Goal: Information Seeking & Learning: Understand process/instructions

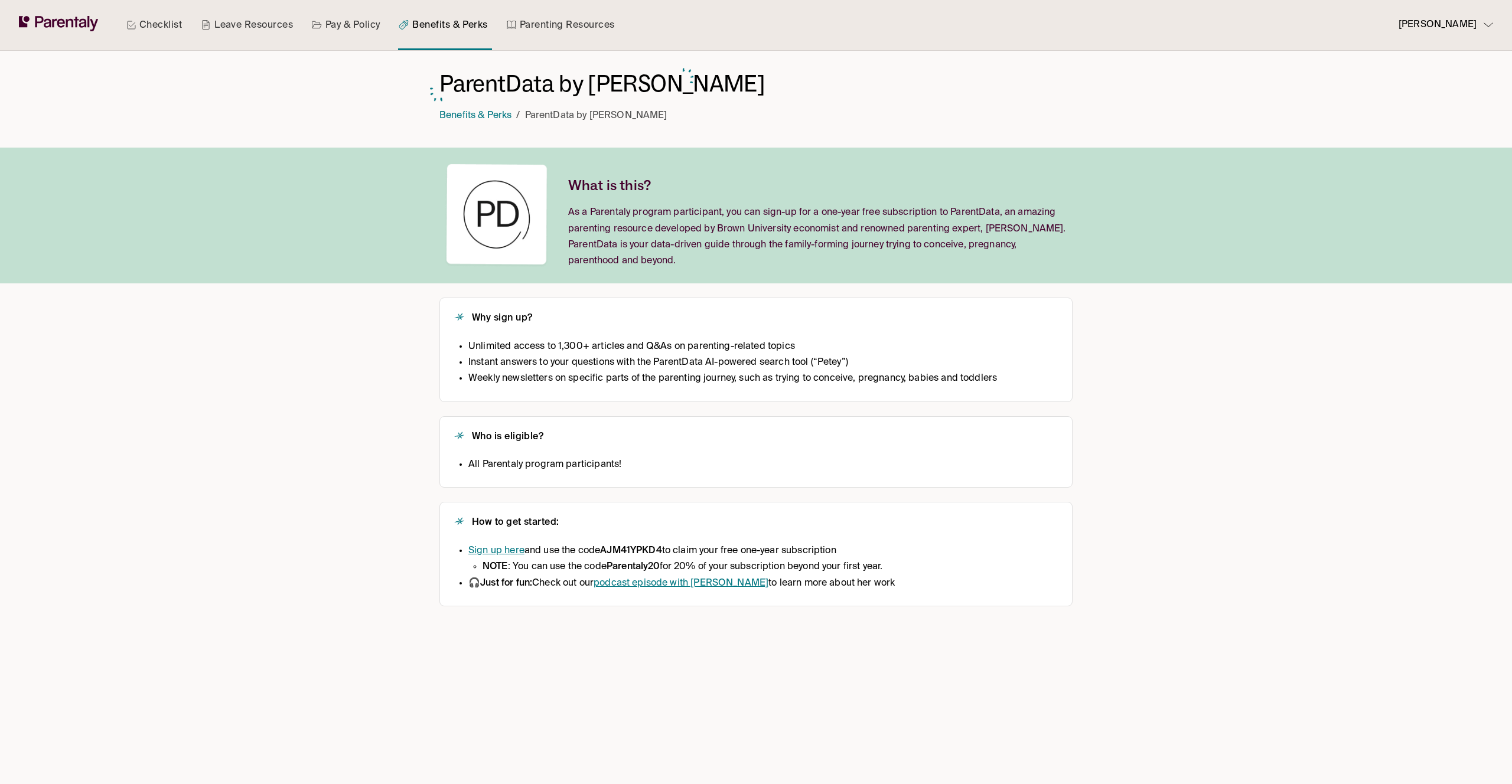
click at [337, 24] on link "Pay & Policy" at bounding box center [346, 25] width 73 height 50
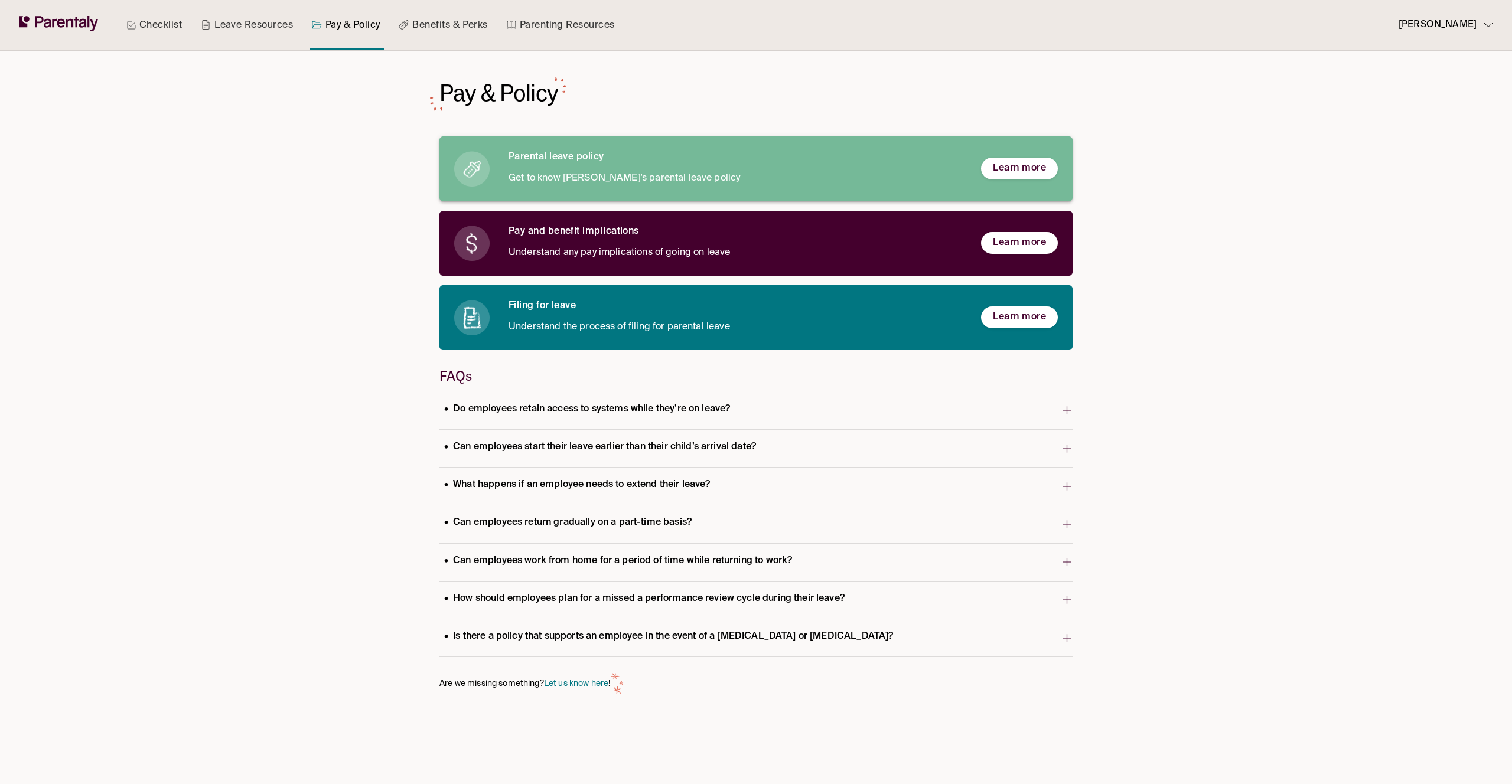
click at [544, 164] on div "Parental leave policy Get to know Atlassian's parental leave policy" at bounding box center [735, 169] width 454 height 36
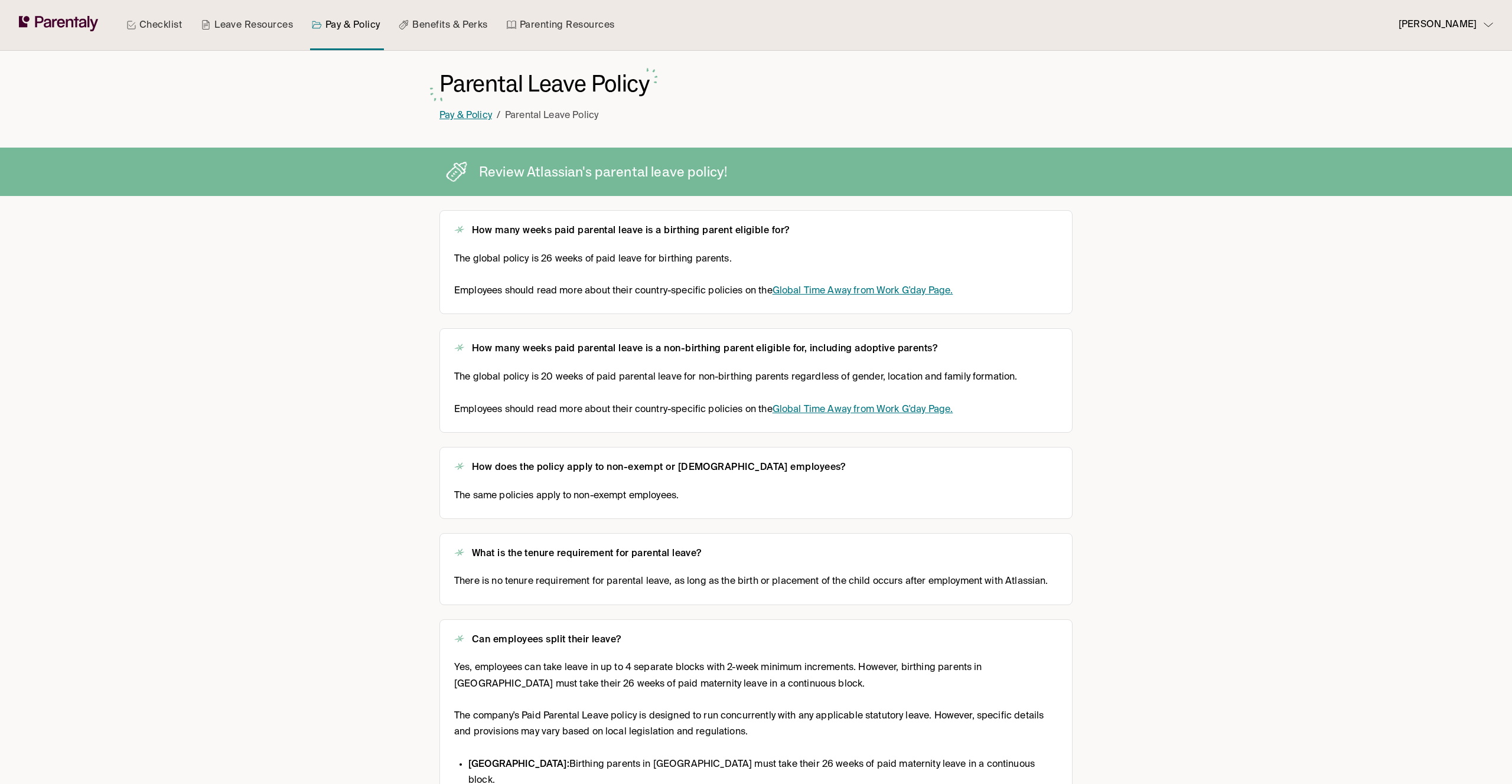
click at [465, 121] on link "Pay & Policy" at bounding box center [466, 115] width 53 height 9
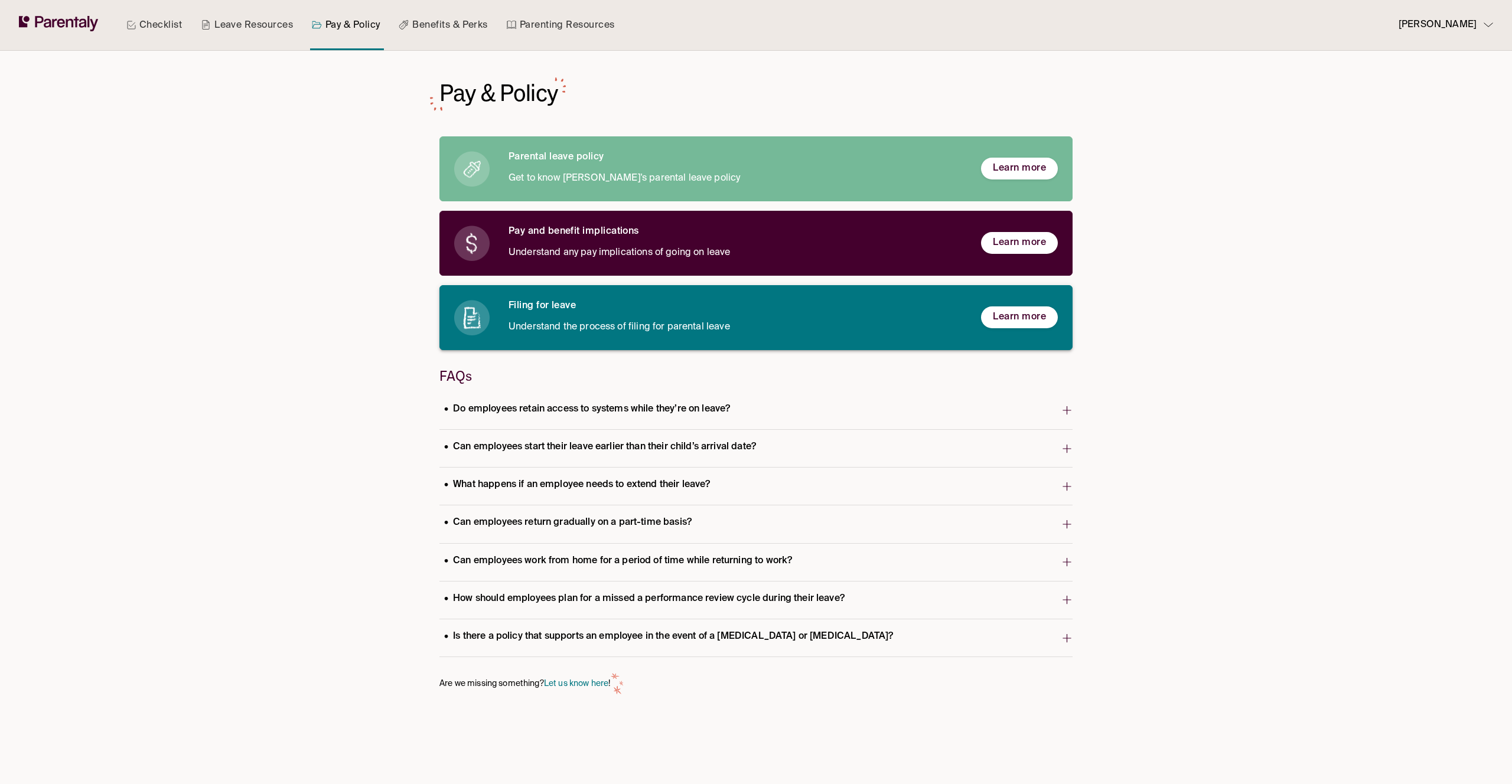
click at [597, 331] on p "Understand the process of filing for parental leave" at bounding box center [735, 328] width 454 height 16
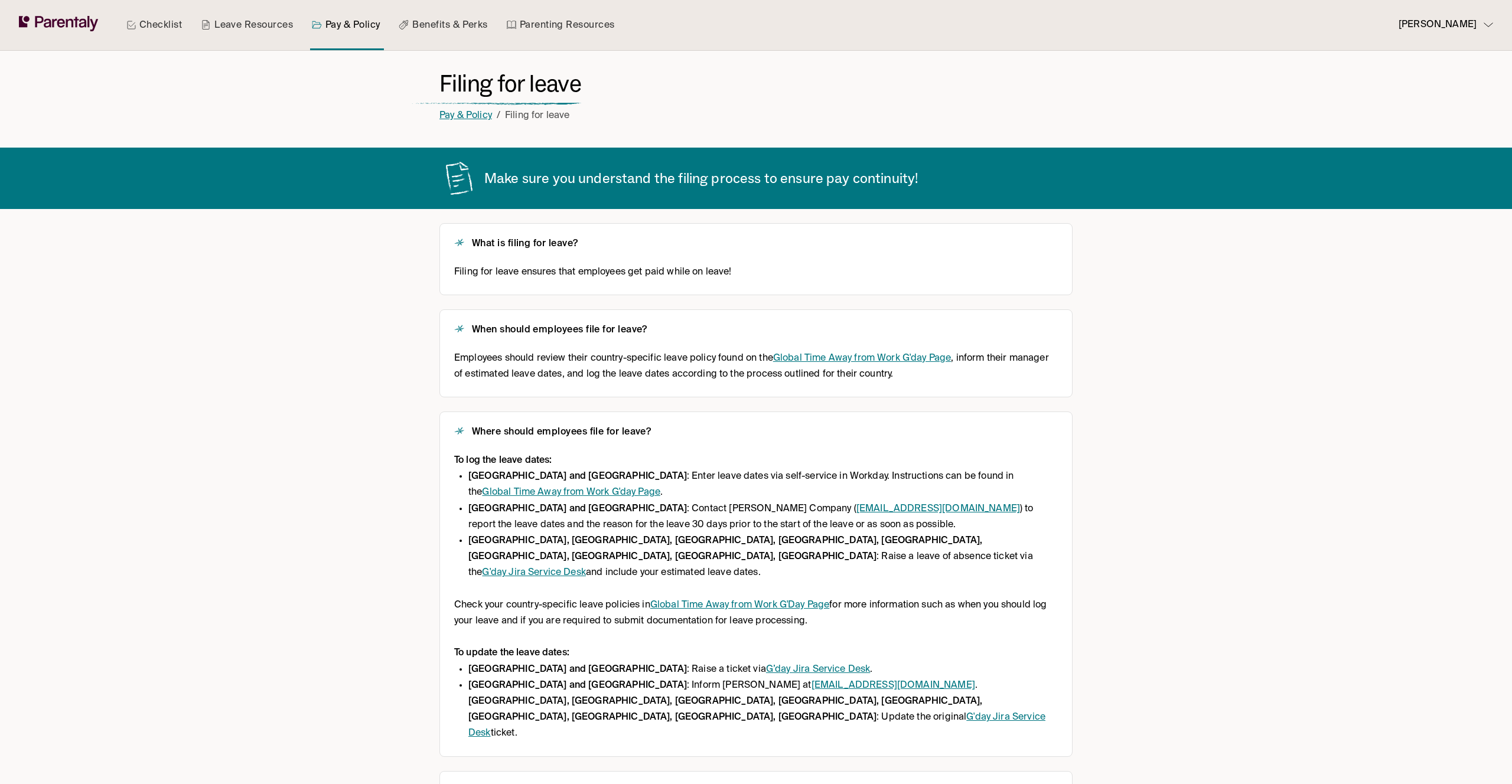
click at [467, 120] on link "Pay & Policy" at bounding box center [466, 115] width 53 height 9
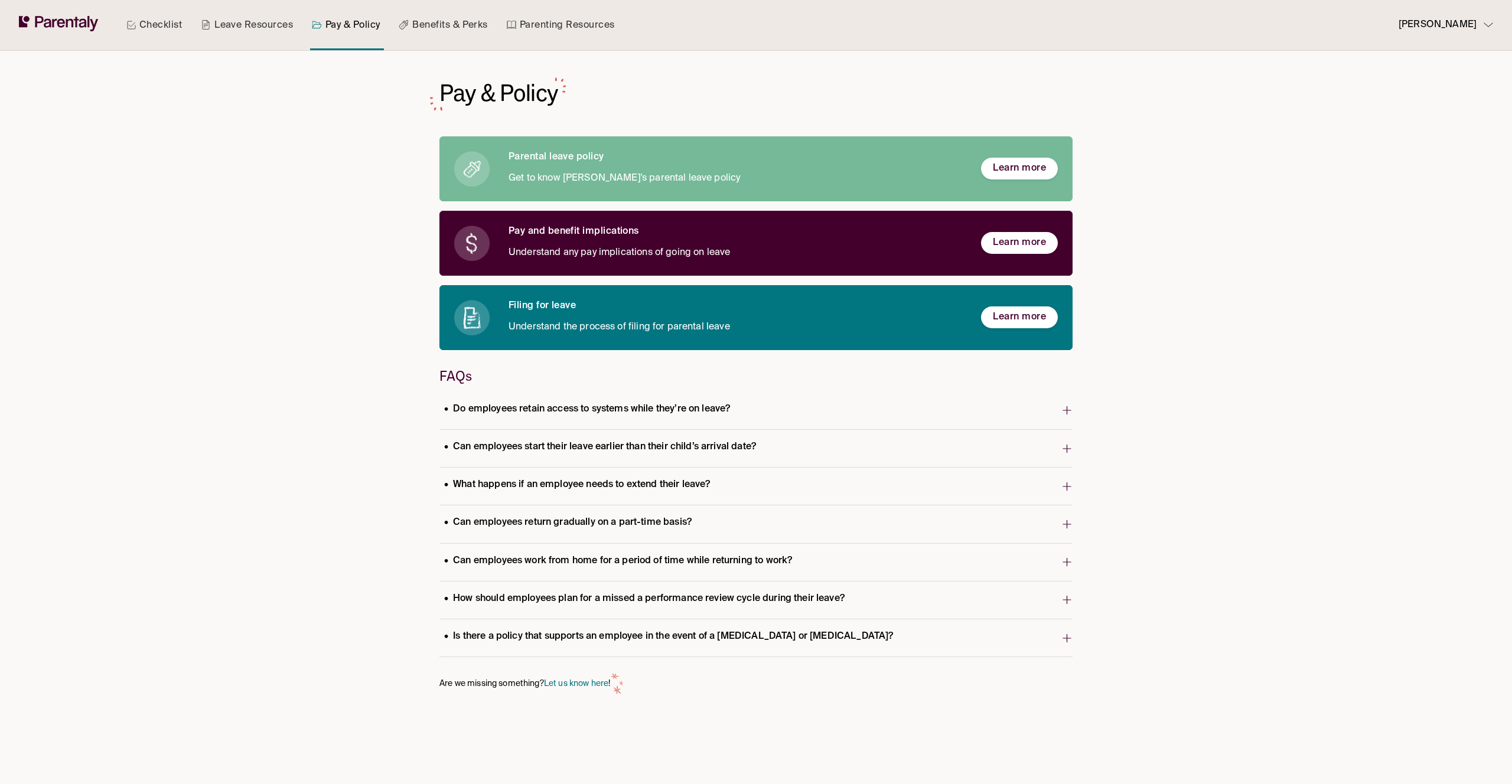
click at [610, 446] on p "Can employees start their leave earlier than their child’s arrival date?" at bounding box center [599, 447] width 321 height 16
click at [156, 20] on link "Checklist" at bounding box center [154, 25] width 60 height 50
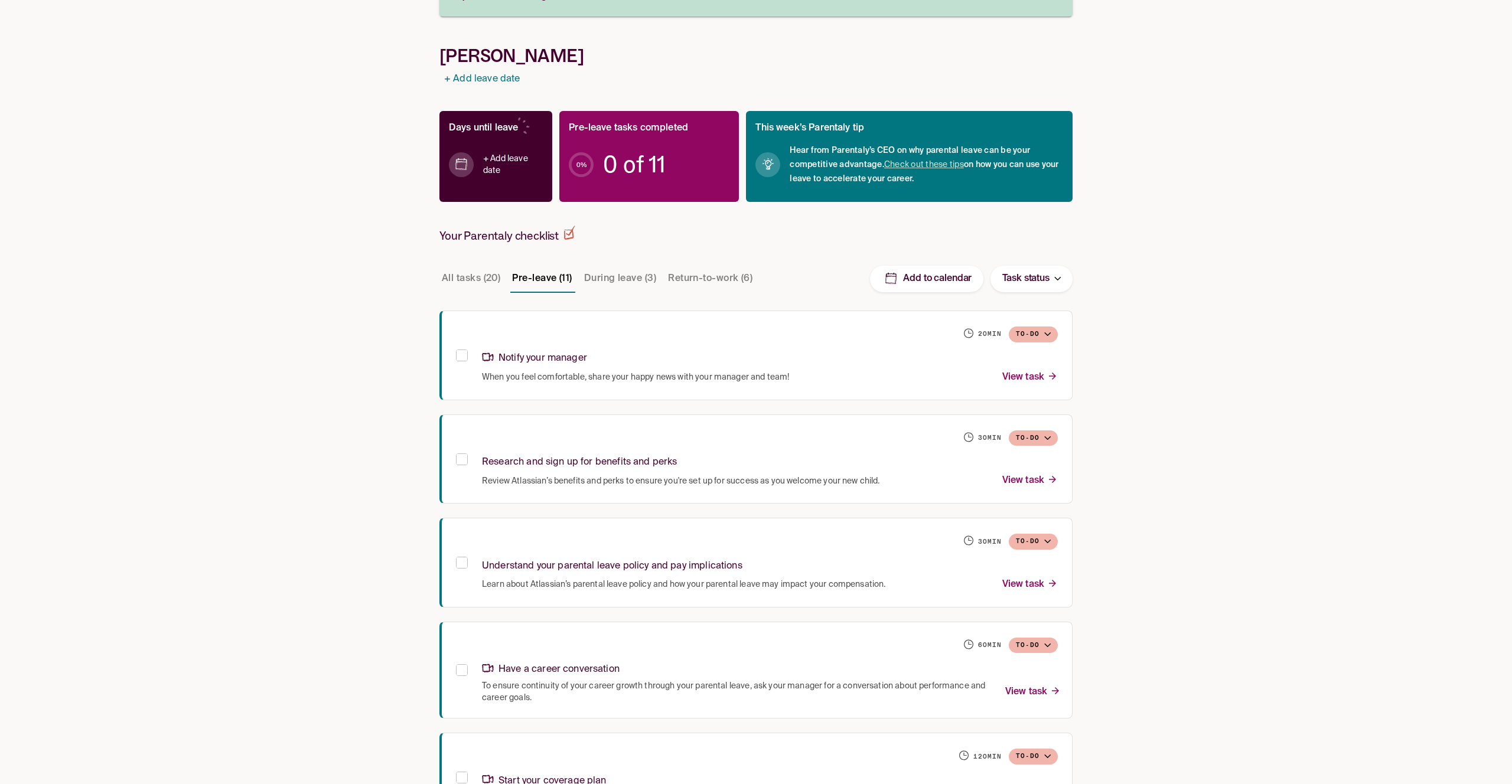
scroll to position [150, 0]
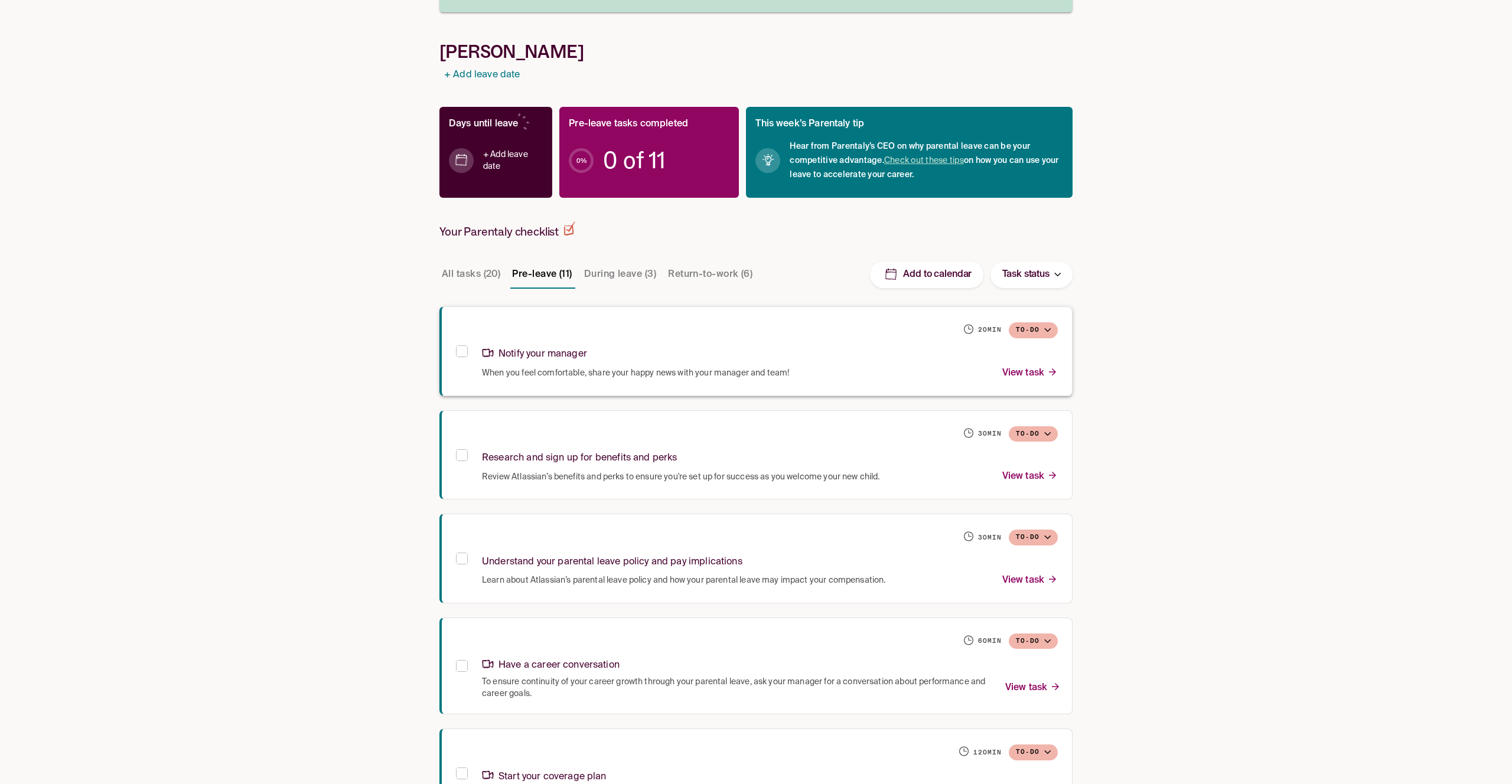
click at [698, 336] on div "20 min To-do" at bounding box center [770, 330] width 576 height 18
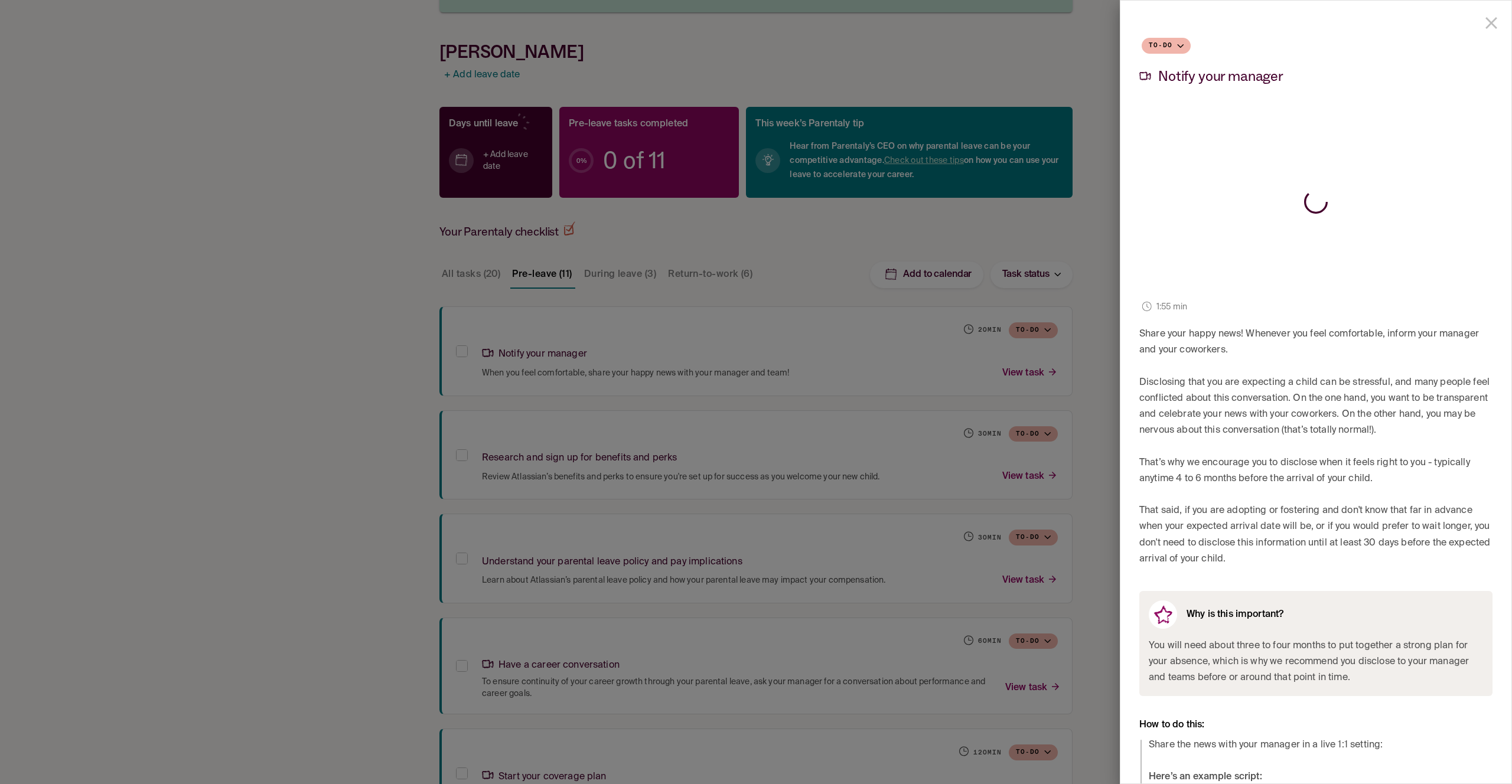
click at [1087, 225] on div at bounding box center [756, 392] width 1512 height 784
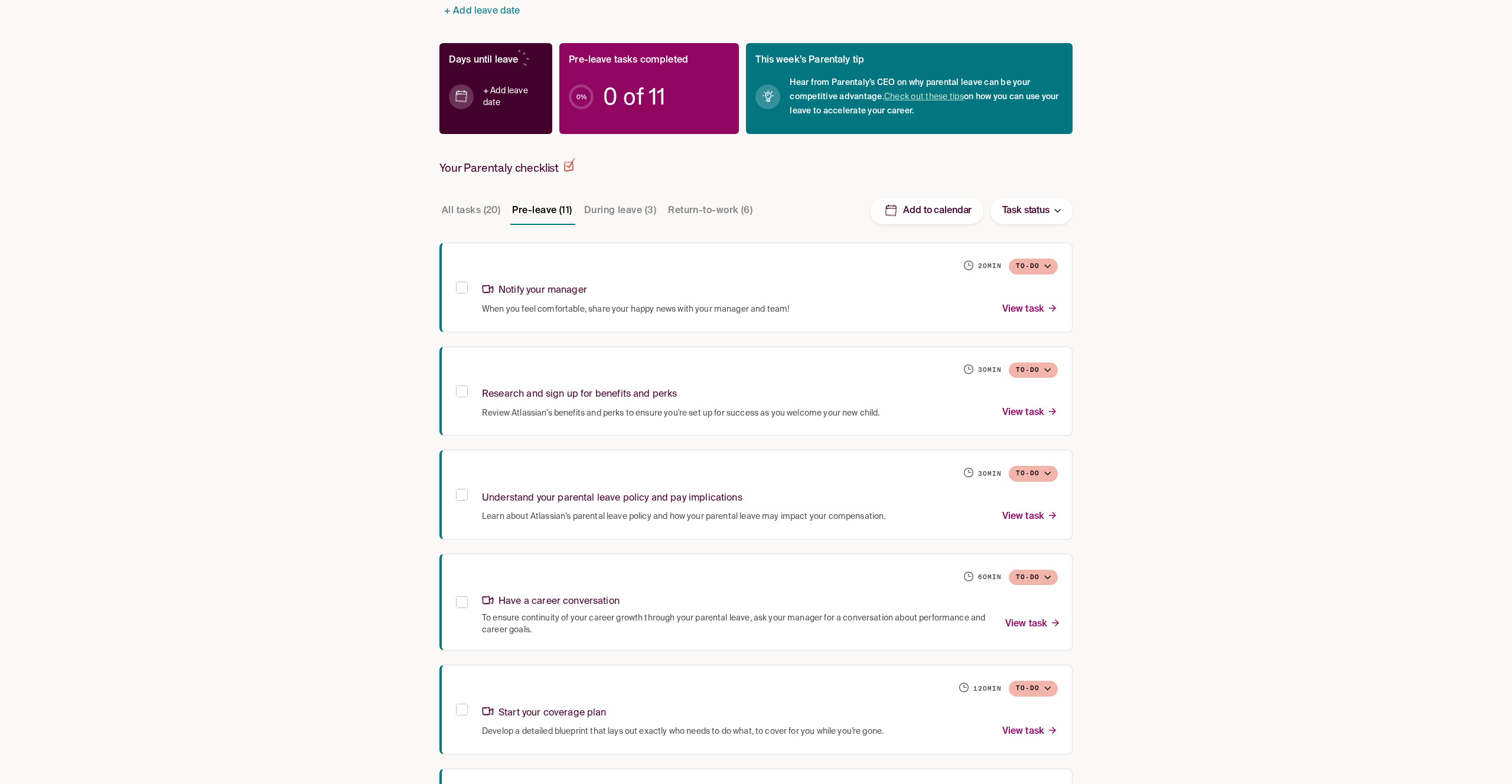
scroll to position [627, 0]
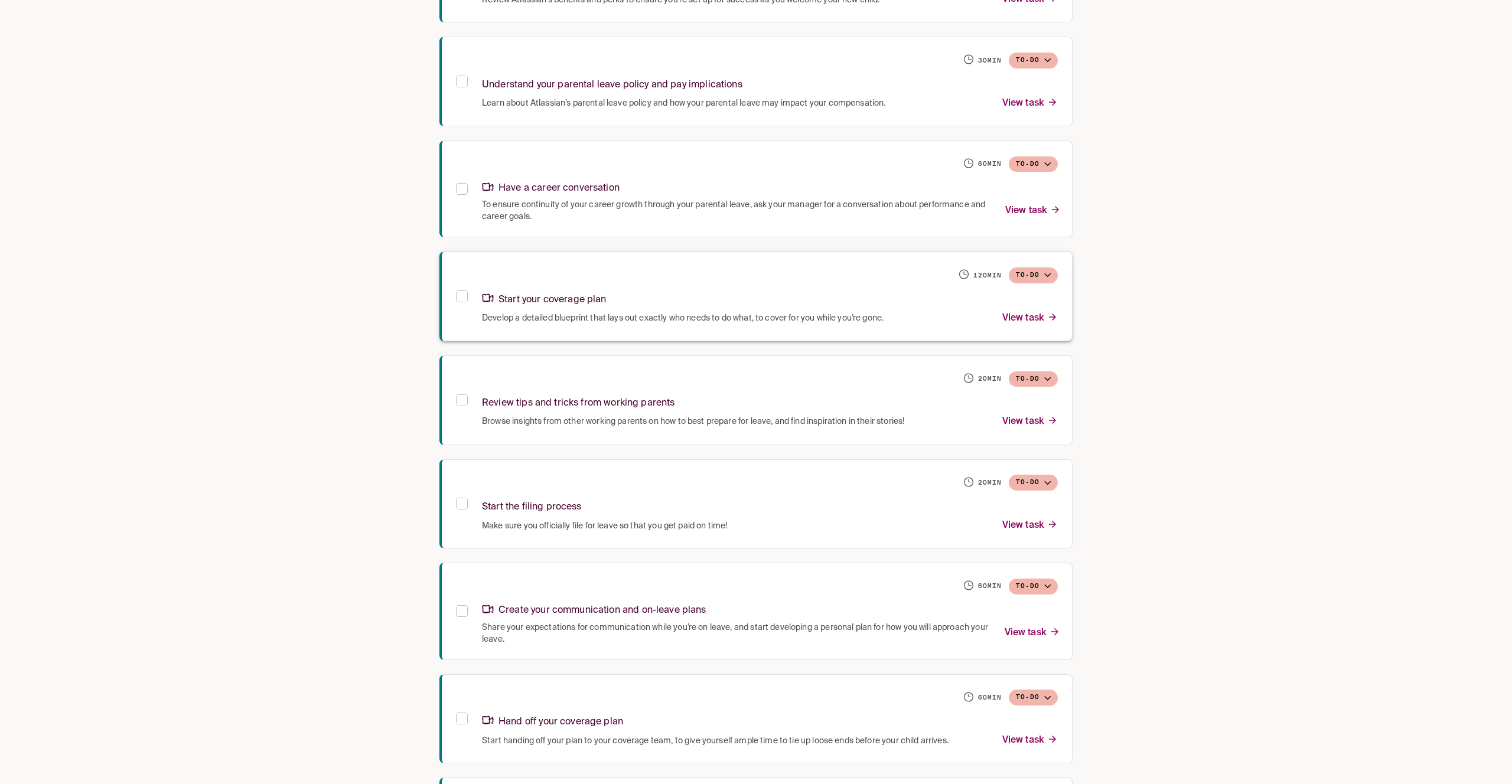
click at [603, 303] on p "Start your coverage plan" at bounding box center [544, 300] width 125 height 16
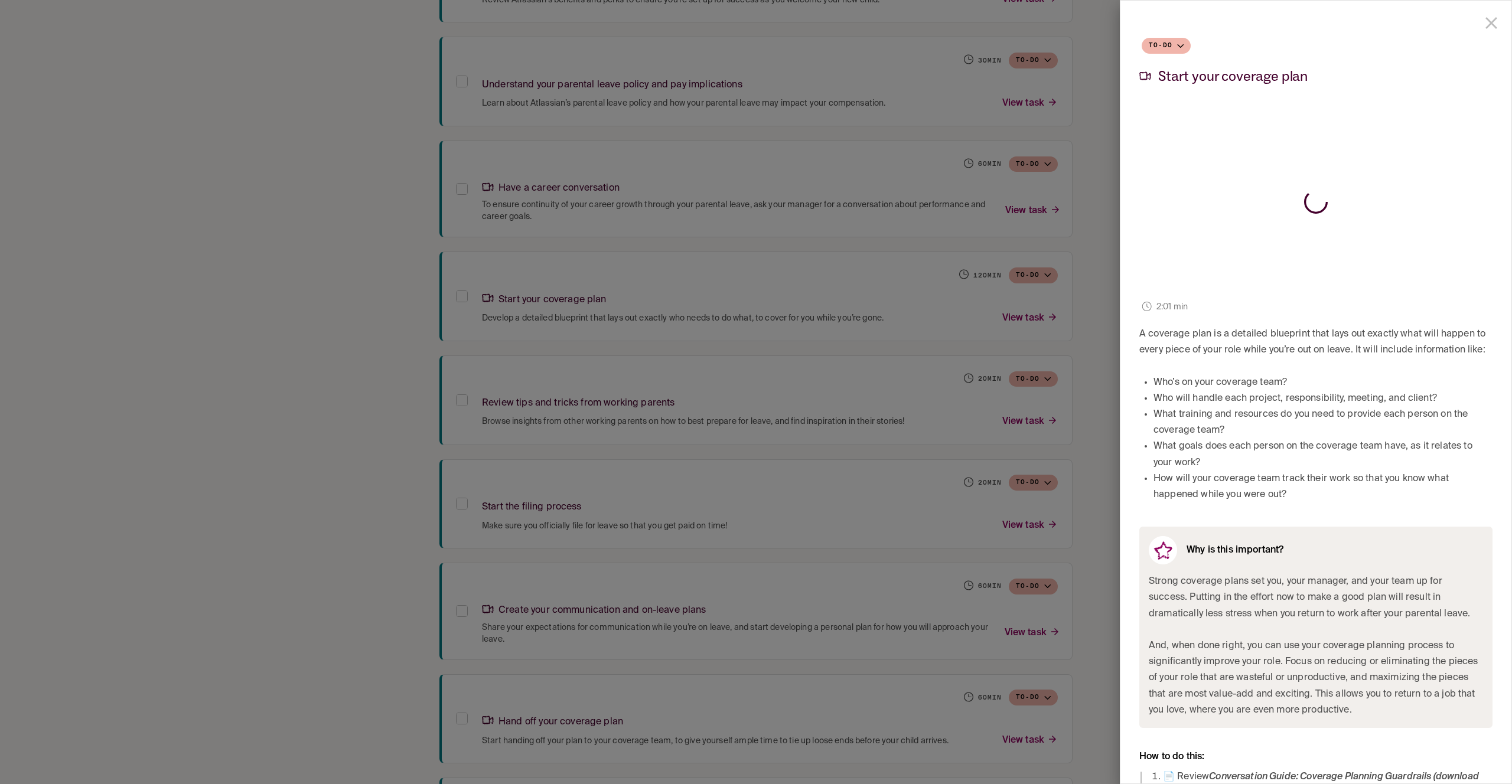
scroll to position [253, 0]
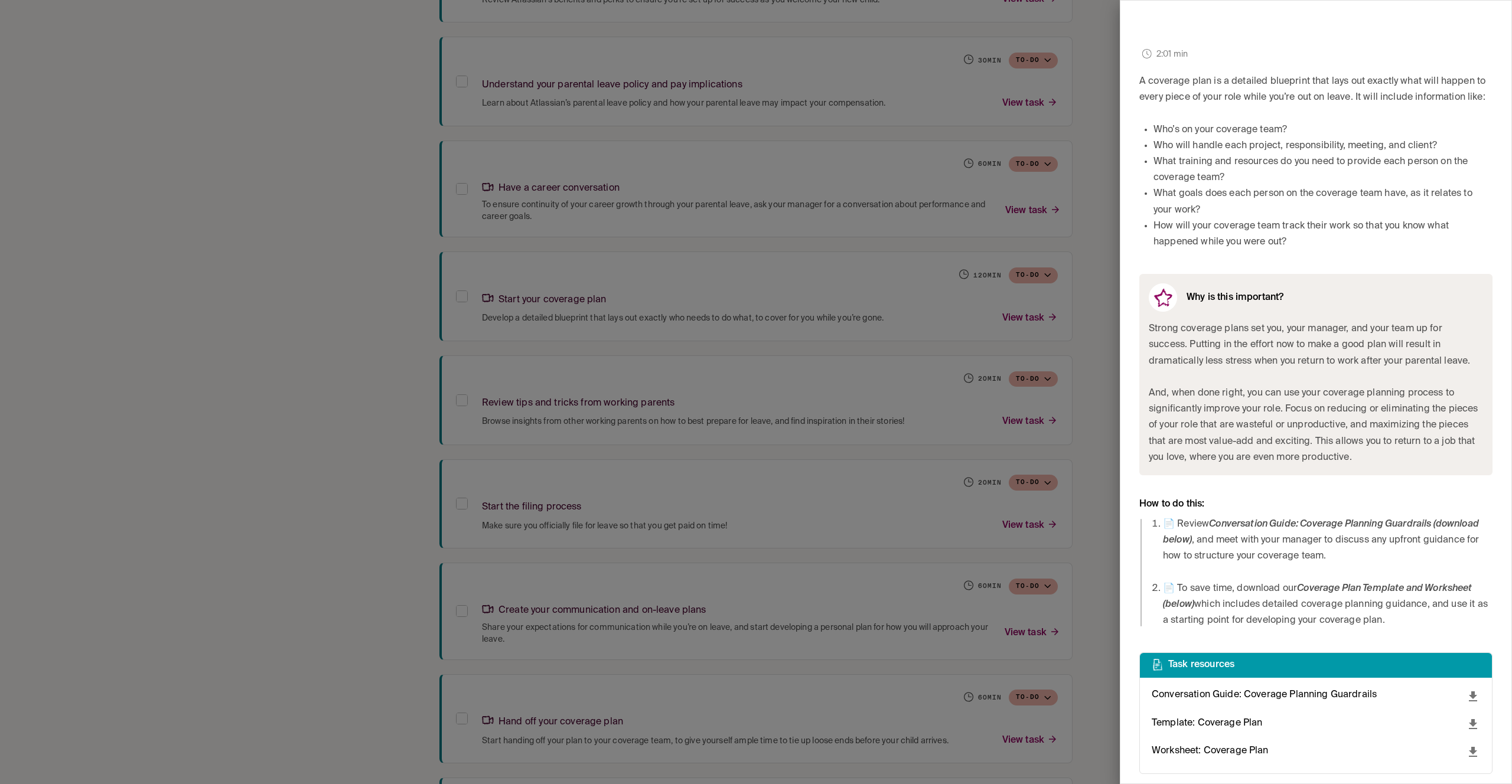
click at [1086, 292] on div at bounding box center [756, 392] width 1512 height 784
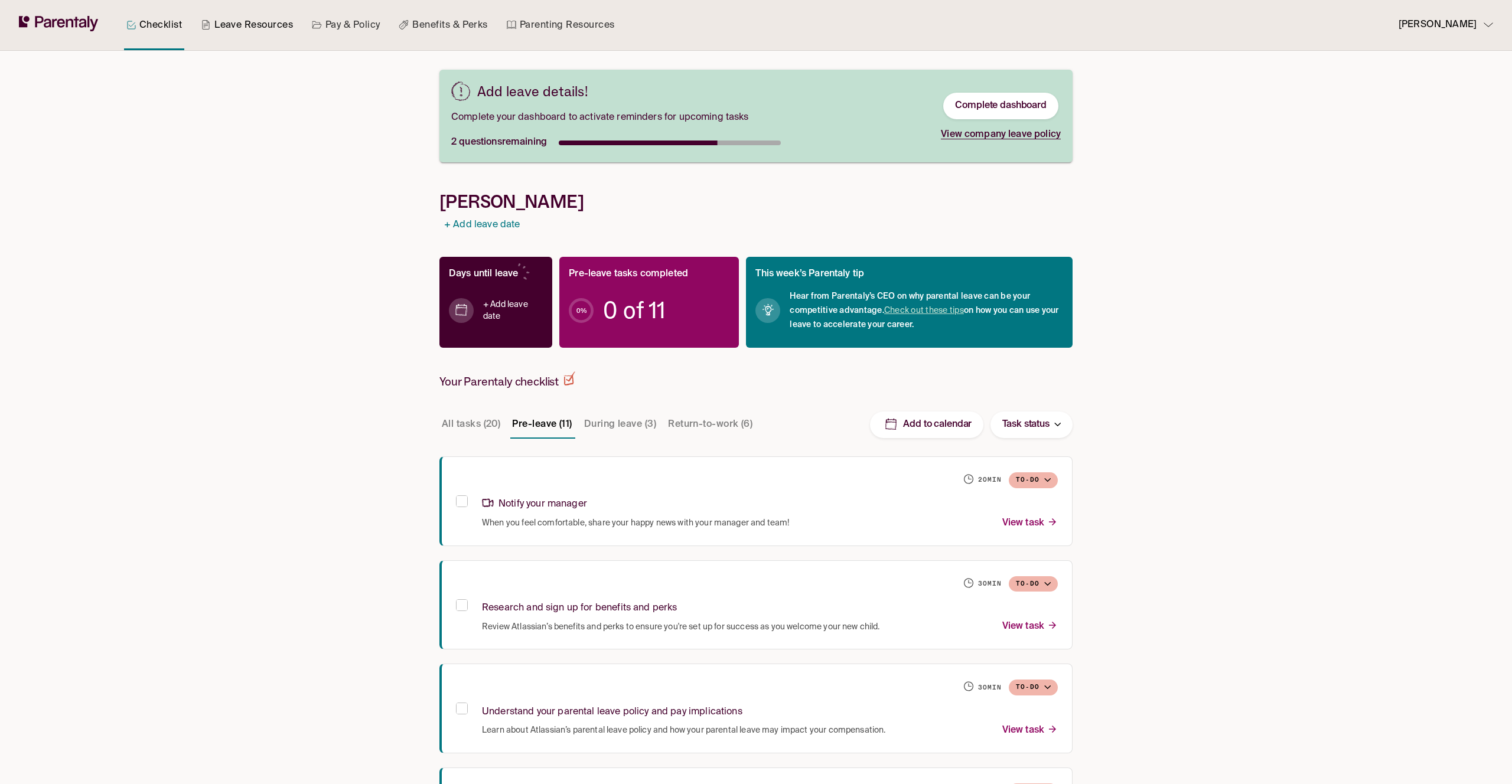
click at [266, 23] on link "Leave Resources" at bounding box center [247, 25] width 97 height 50
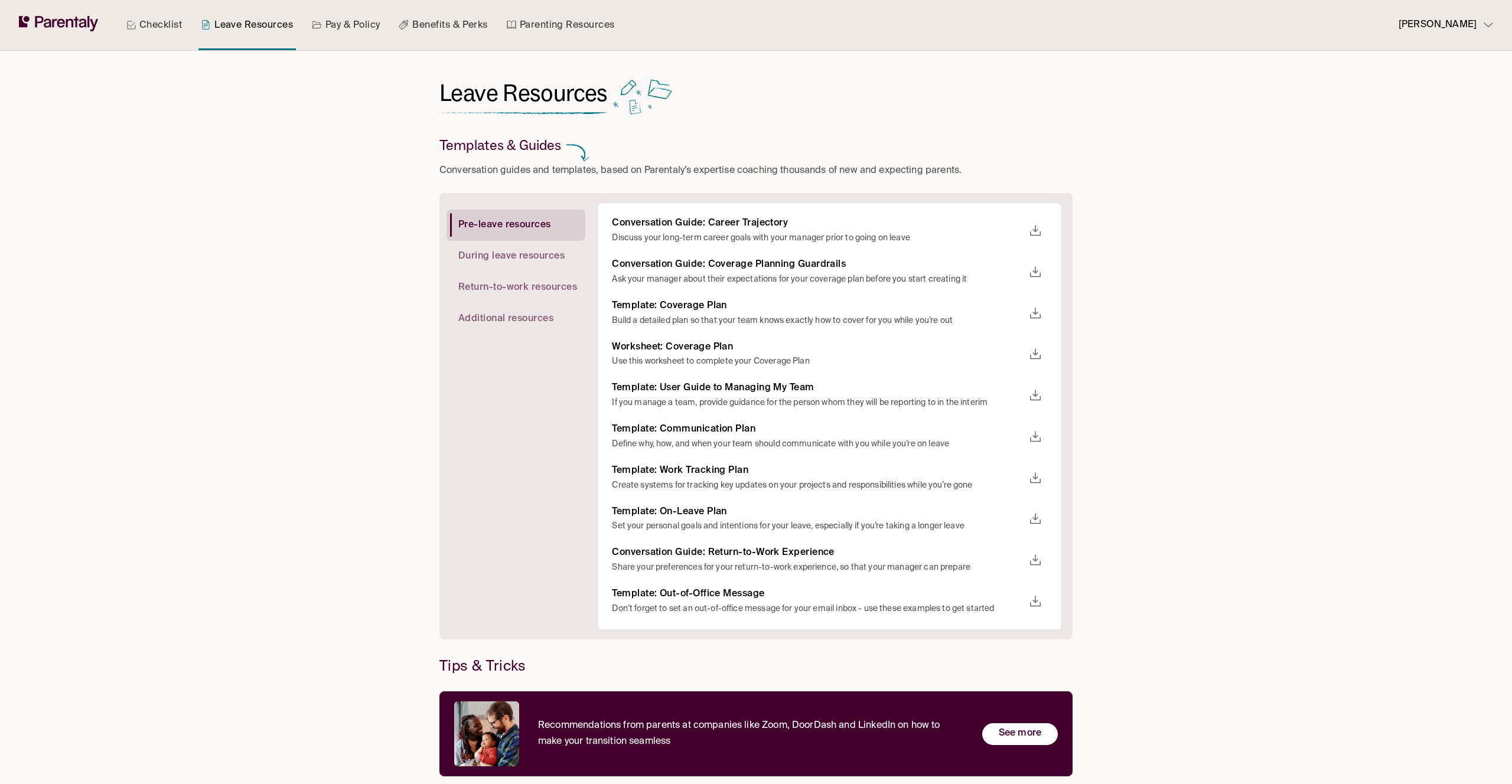
click at [367, 24] on link "Pay & Policy" at bounding box center [346, 25] width 73 height 50
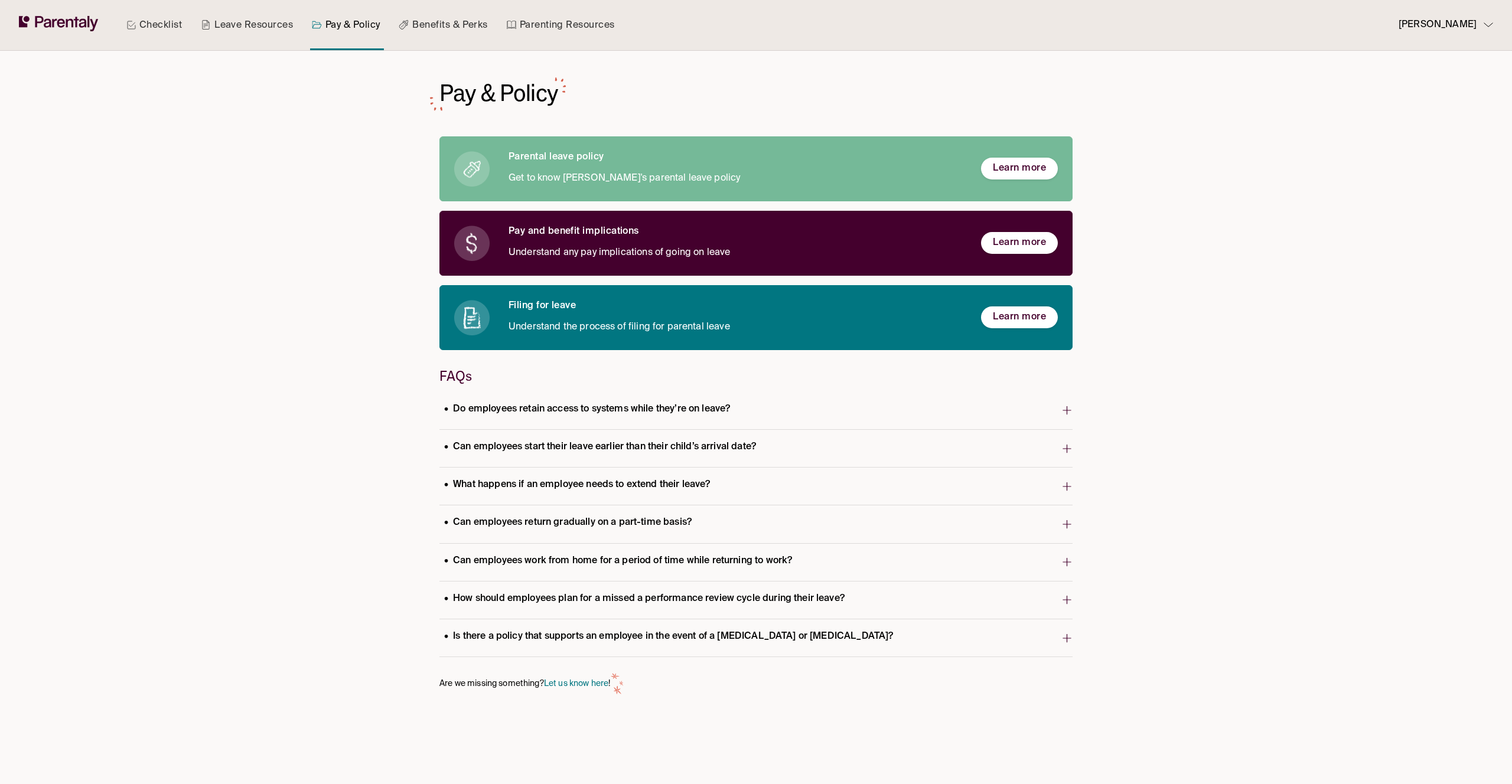
click at [613, 520] on p "Can employees return gradually on a part-time basis?" at bounding box center [568, 523] width 257 height 16
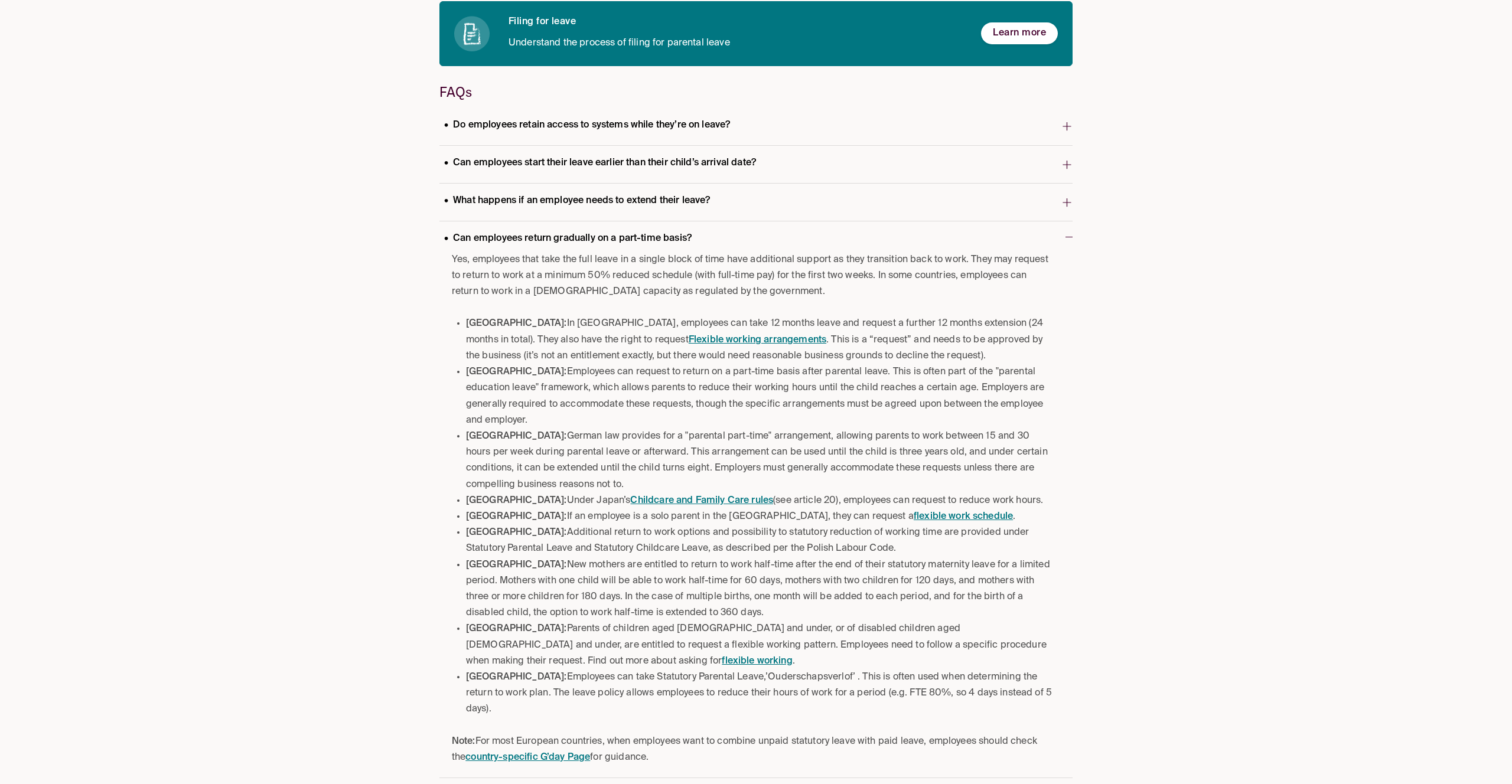
scroll to position [286, 0]
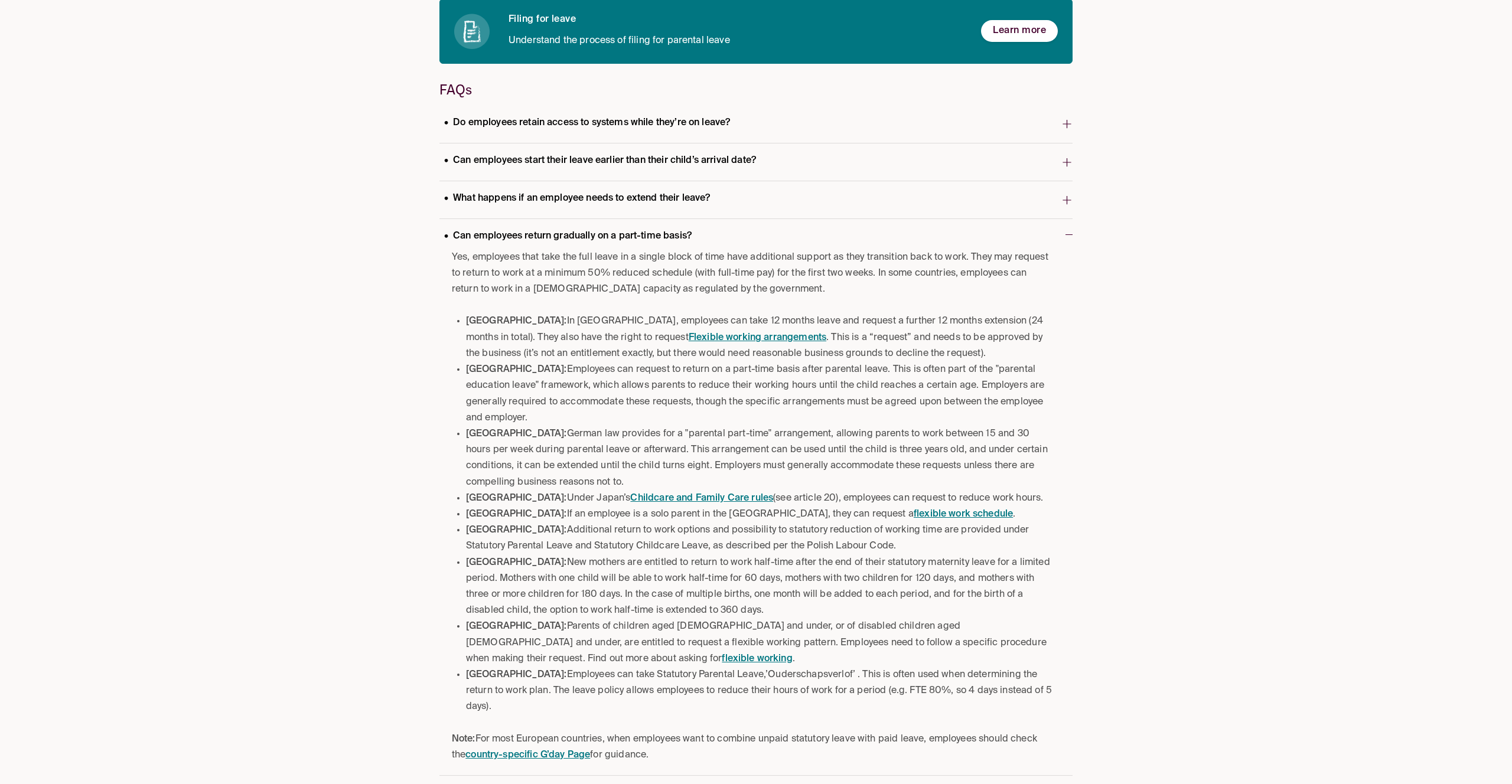
drag, startPoint x: 592, startPoint y: 464, endPoint x: 444, endPoint y: 373, distance: 173.7
click at [444, 373] on div "Yes, employees that take the full leave in a single block of time have addition…" at bounding box center [756, 513] width 633 height 526
click at [487, 377] on li "France: Employees can request to return on a part-time basis after parental lea…" at bounding box center [760, 394] width 588 height 65
click at [504, 392] on li "France: Employees can request to return on a part-time basis after parental lea…" at bounding box center [760, 394] width 588 height 65
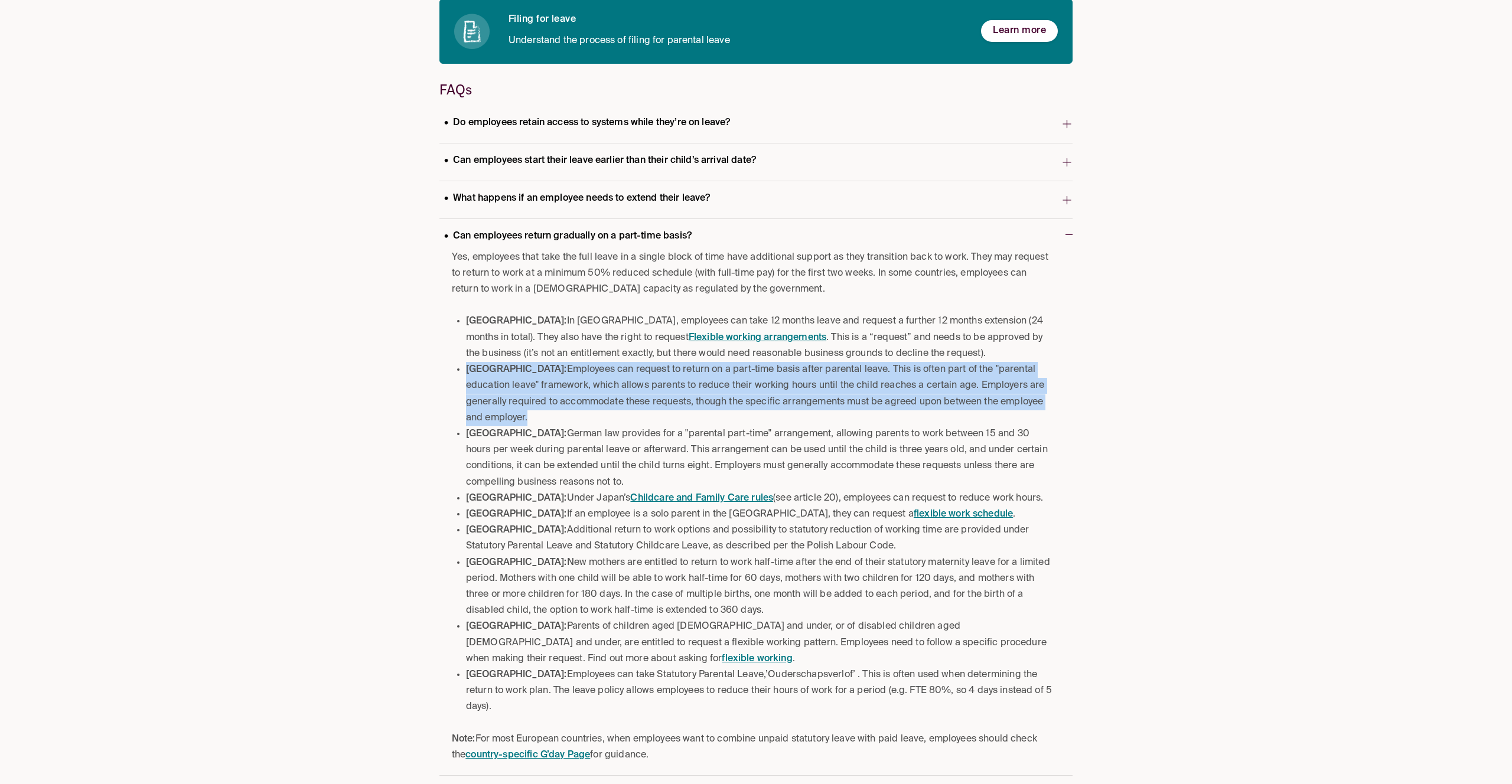
click at [504, 392] on li "France: Employees can request to return on a part-time basis after parental lea…" at bounding box center [760, 394] width 588 height 65
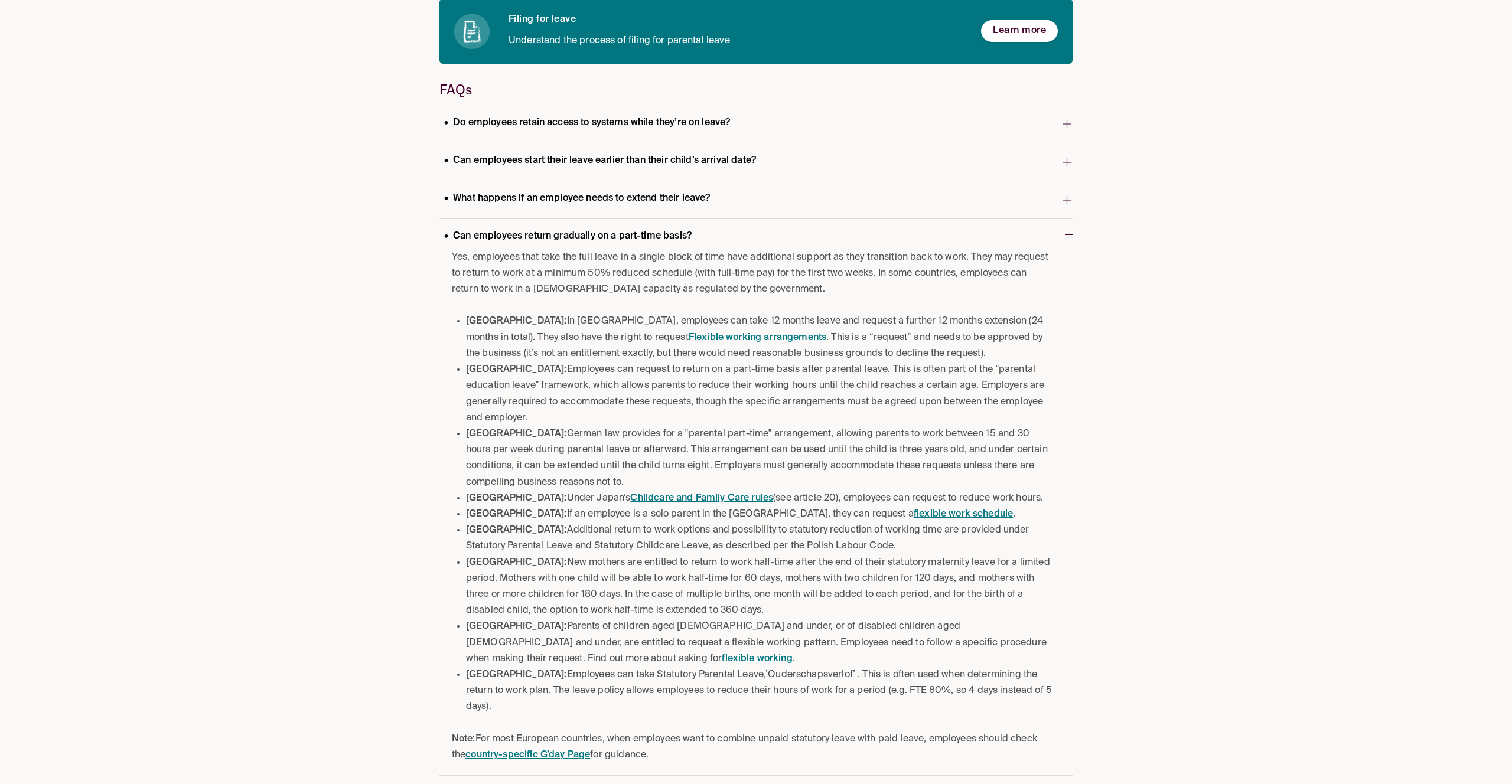
click at [568, 427] on li "Germany: German law provides for a "parental part-time" arrangement, allowing p…" at bounding box center [760, 459] width 588 height 65
click at [569, 427] on li "Germany: German law provides for a "parental part-time" arrangement, allowing p…" at bounding box center [760, 459] width 588 height 65
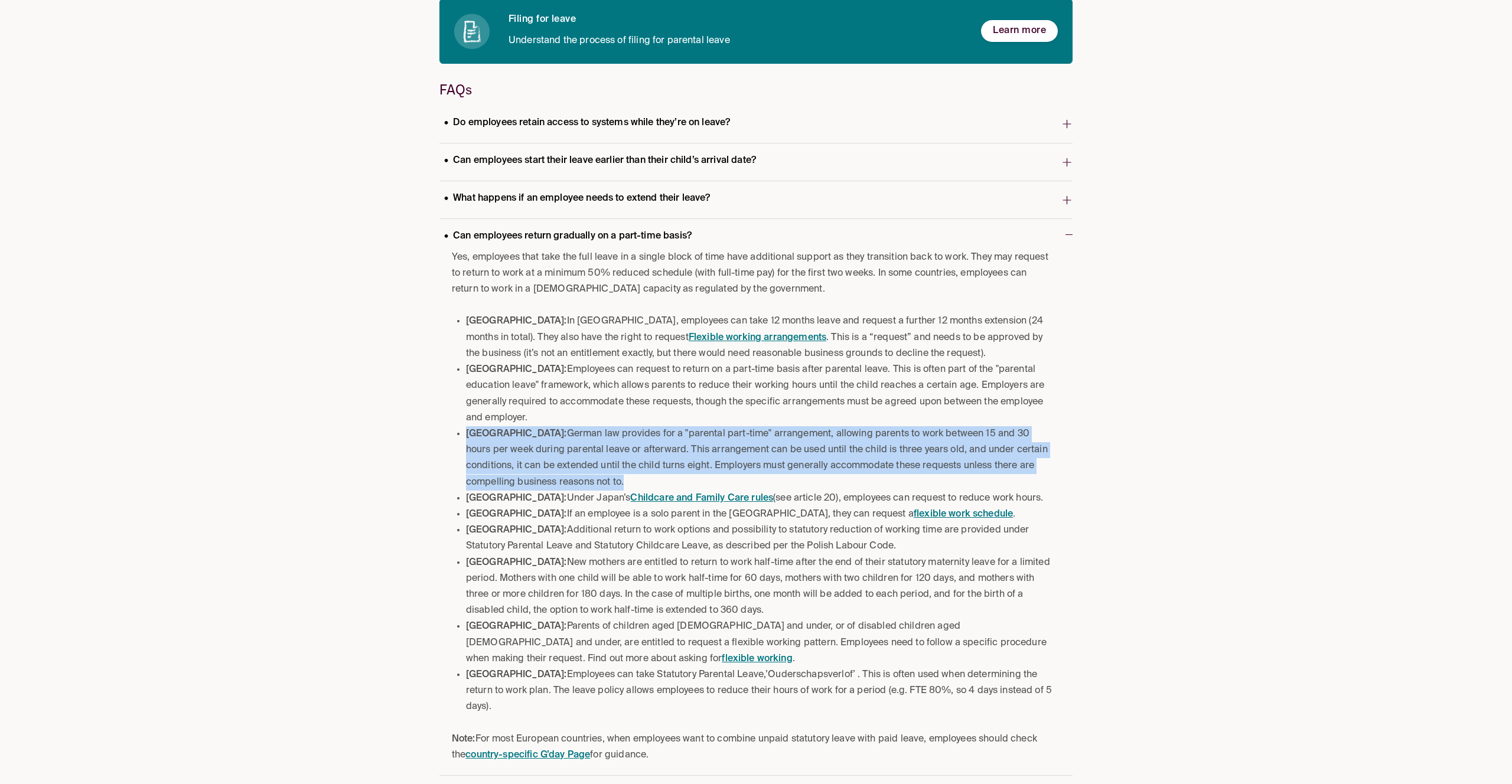
click at [569, 427] on li "Germany: German law provides for a "parental part-time" arrangement, allowing p…" at bounding box center [760, 459] width 588 height 65
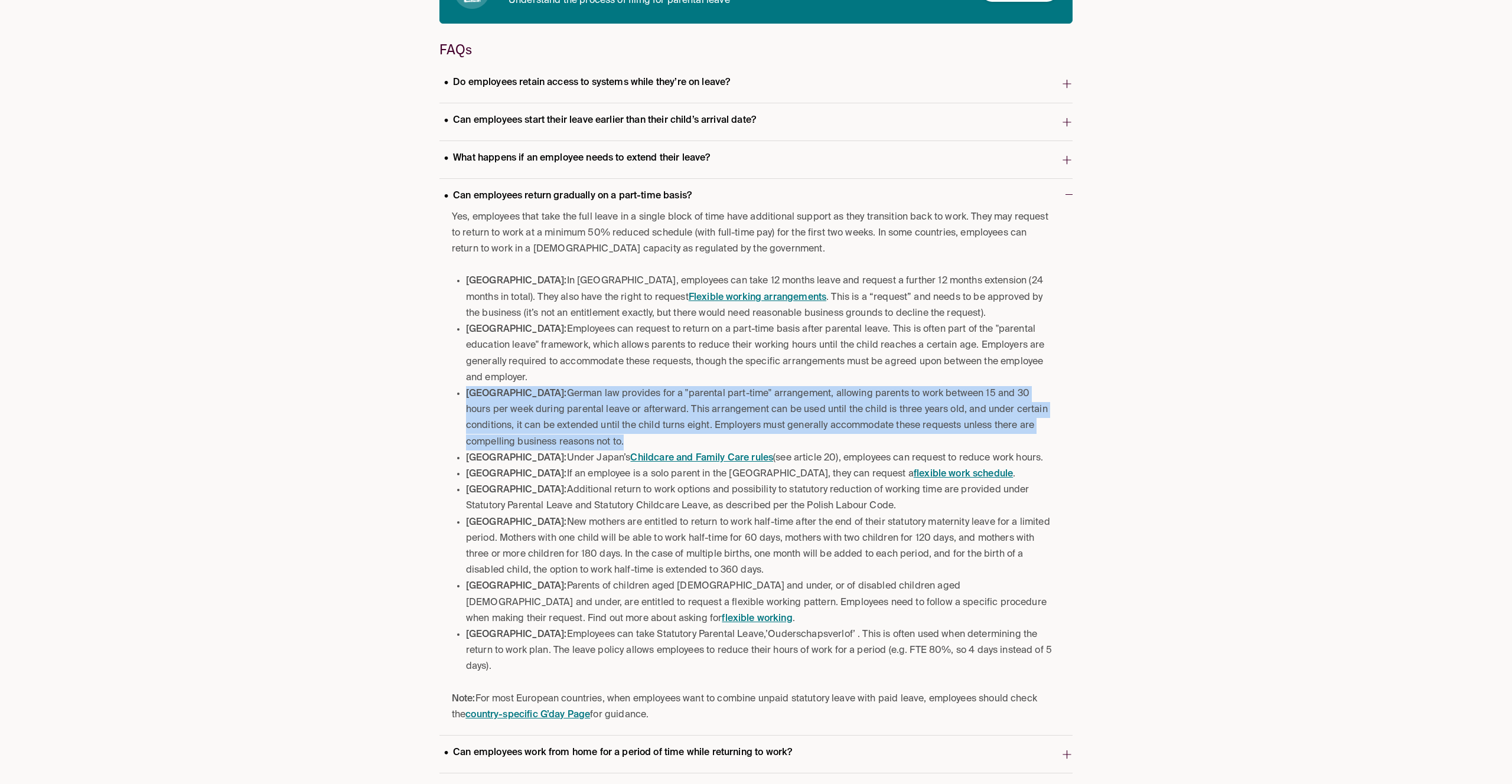
scroll to position [328, 0]
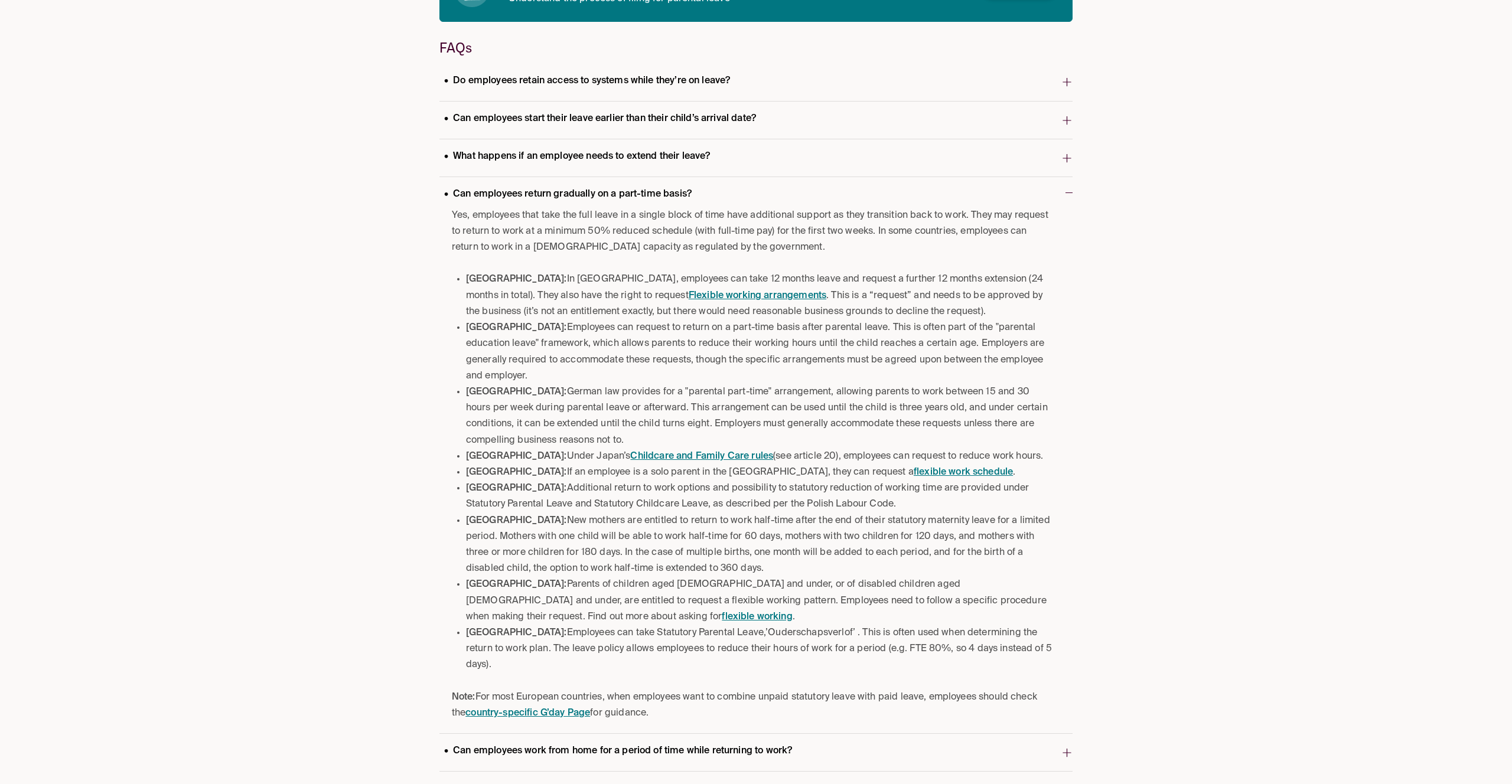
click at [686, 626] on li "Netherlands: Employees can take Statutory Parental Leave,’Ouderschapsverlof’ . …" at bounding box center [760, 649] width 588 height 48
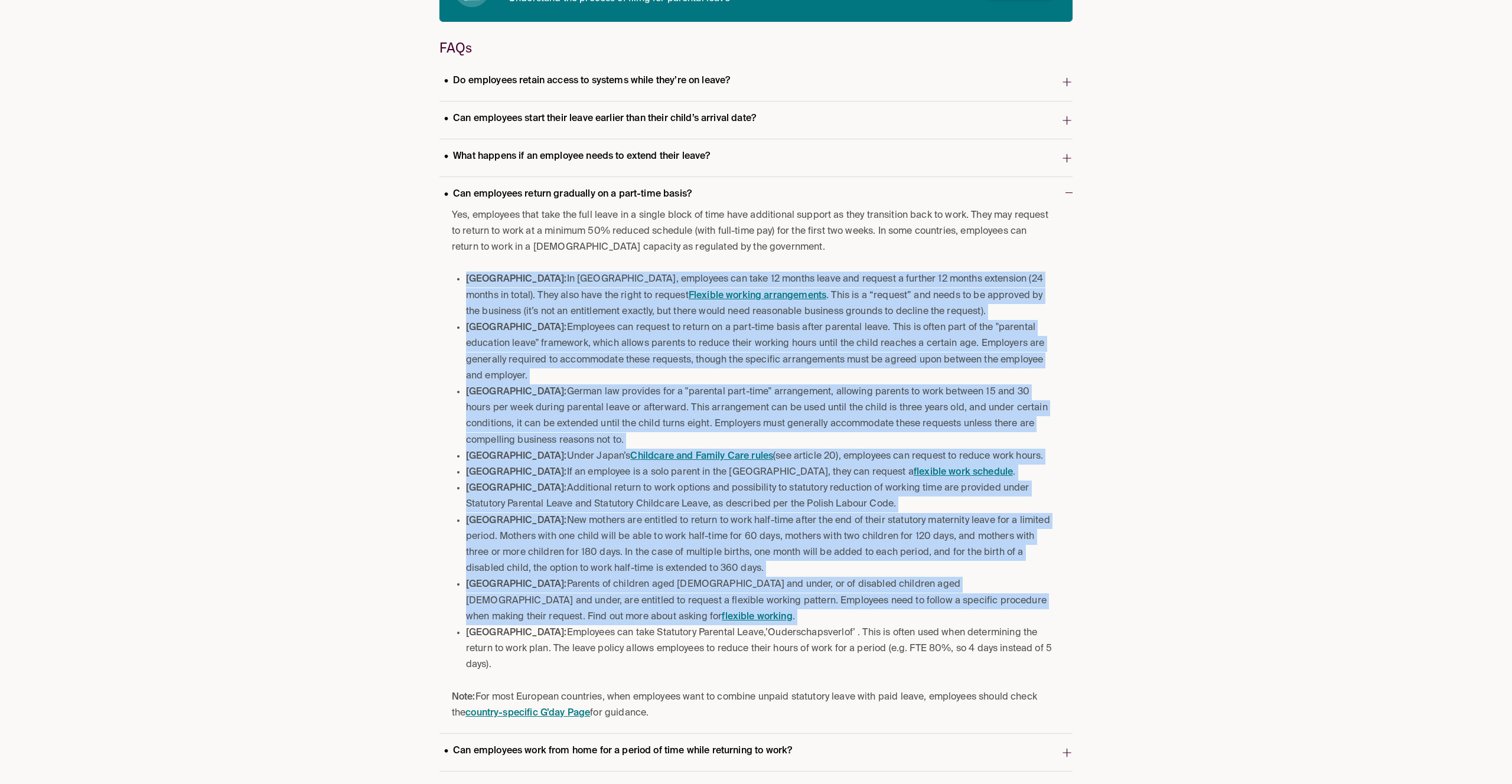
click at [686, 626] on li "Netherlands: Employees can take Statutory Parental Leave,’Ouderschapsverlof’ . …" at bounding box center [760, 649] width 588 height 48
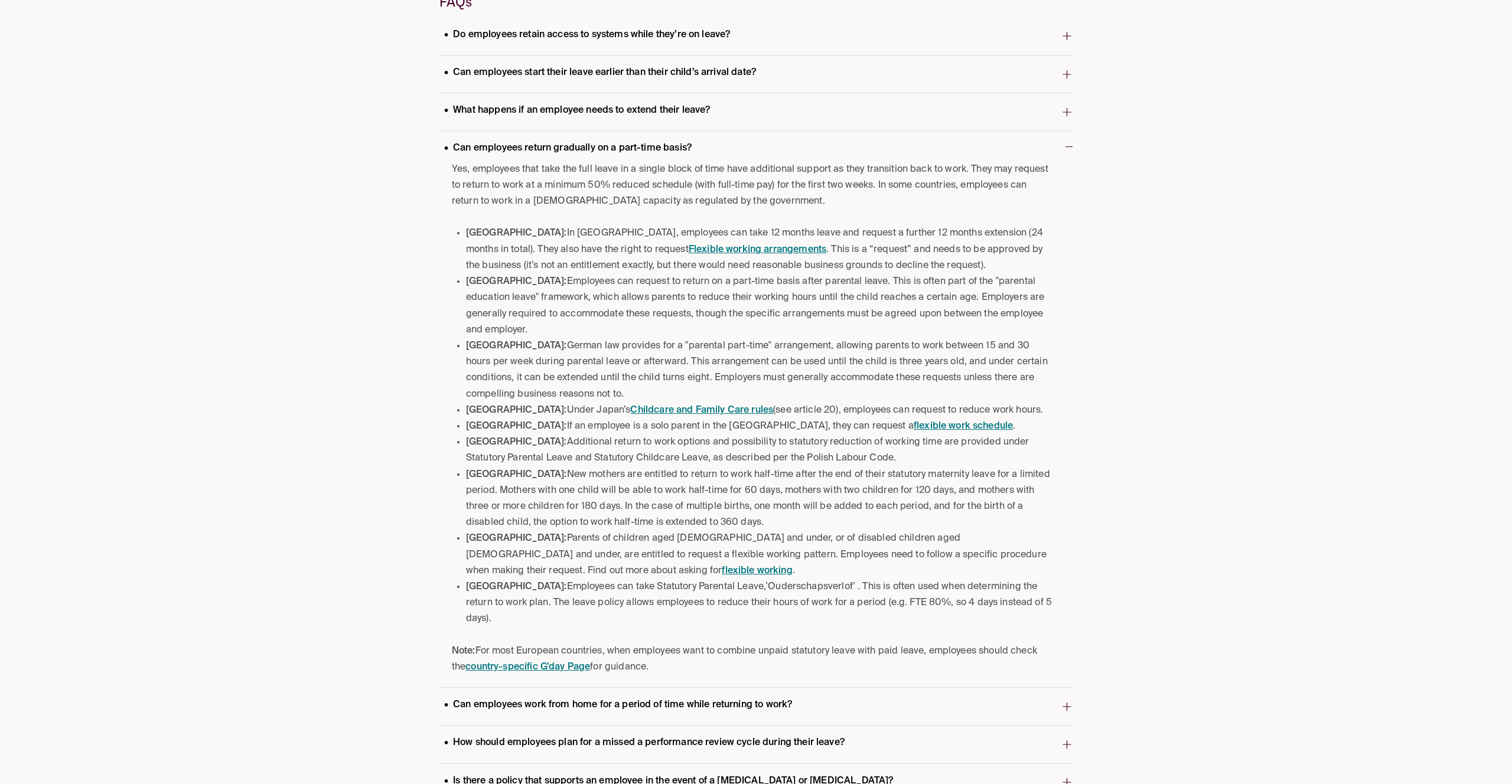
click at [705, 644] on p "Note: For most European countries, when employees want to combine unpaid statut…" at bounding box center [752, 659] width 602 height 32
click at [681, 644] on p "Note: For most European countries, when employees want to combine unpaid statut…" at bounding box center [752, 659] width 602 height 32
